Goal: Information Seeking & Learning: Learn about a topic

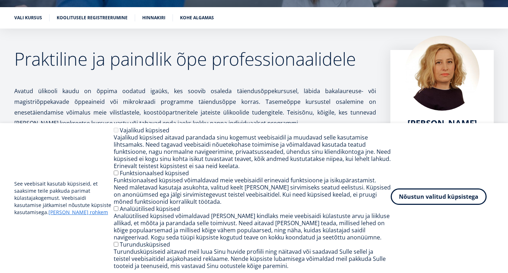
drag, startPoint x: 435, startPoint y: 196, endPoint x: 432, endPoint y: 195, distance: 3.7
click at [436, 196] on button "Nõustun valitud küpsistega" at bounding box center [439, 196] width 96 height 16
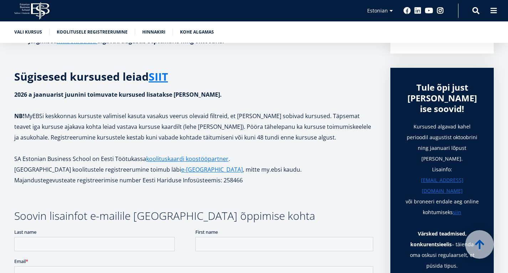
scroll to position [214, 0]
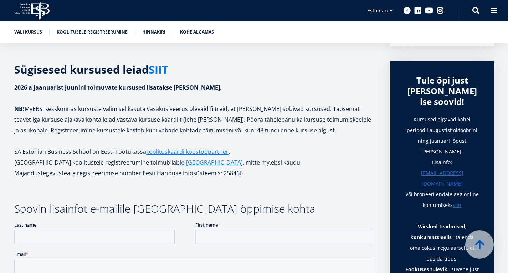
click at [168, 75] on link "SIIT" at bounding box center [158, 69] width 19 height 11
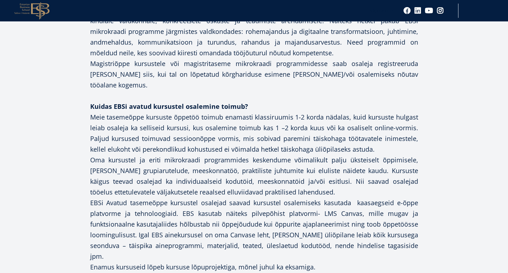
scroll to position [664, 0]
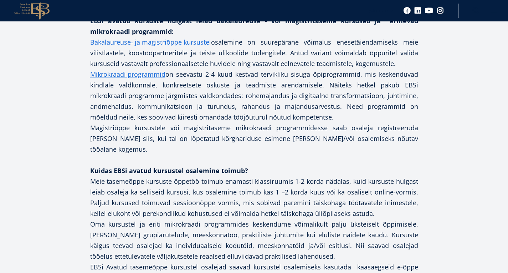
click at [150, 47] on link "Bakalaureuse- ja magistriõppe kursustel" at bounding box center [150, 42] width 121 height 11
